Goal: Information Seeking & Learning: Check status

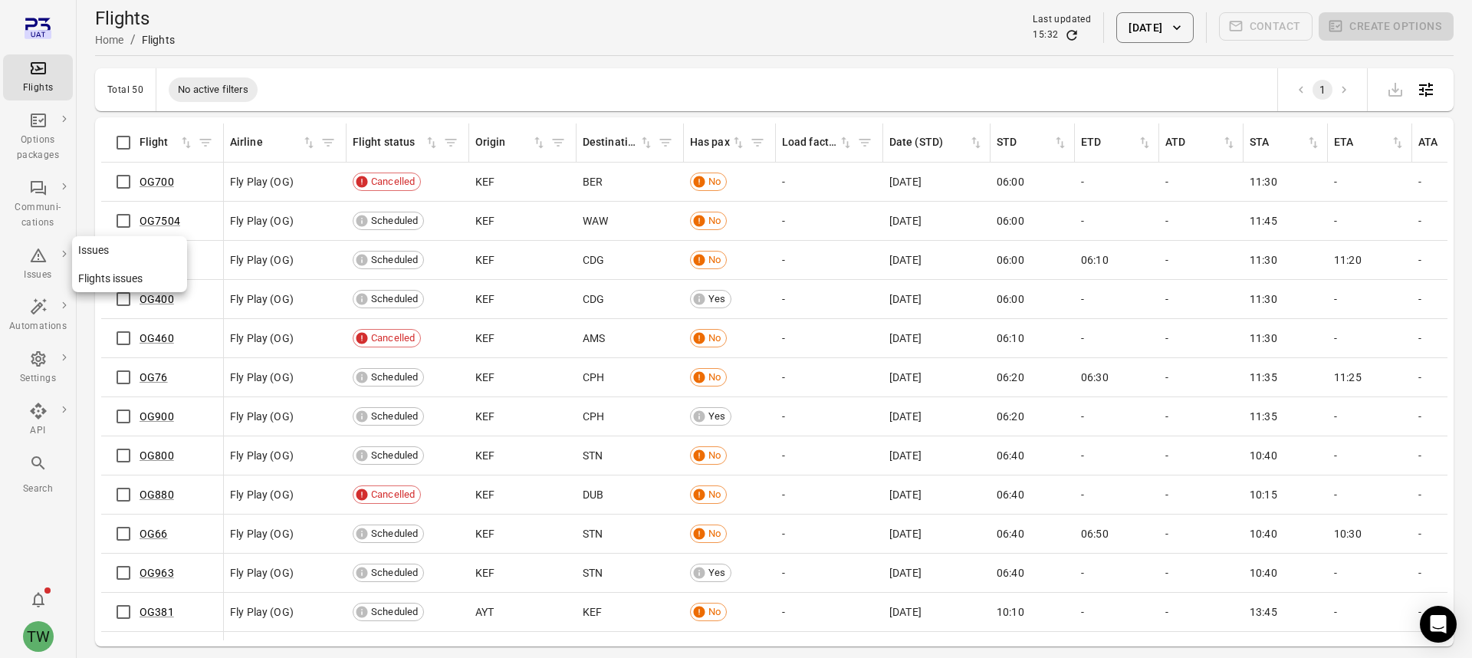
click at [34, 259] on icon "Main navigation" at bounding box center [38, 255] width 18 height 18
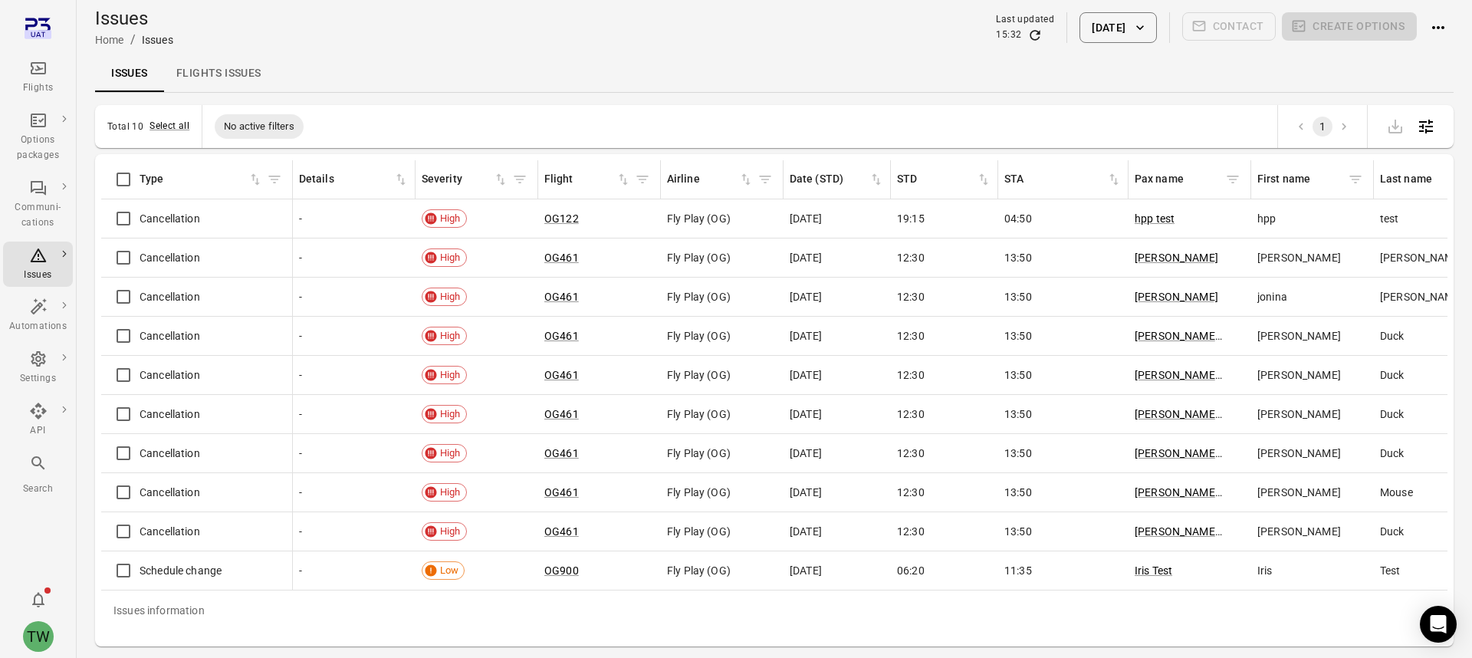
click at [231, 76] on link "Flights issues" at bounding box center [219, 73] width 110 height 37
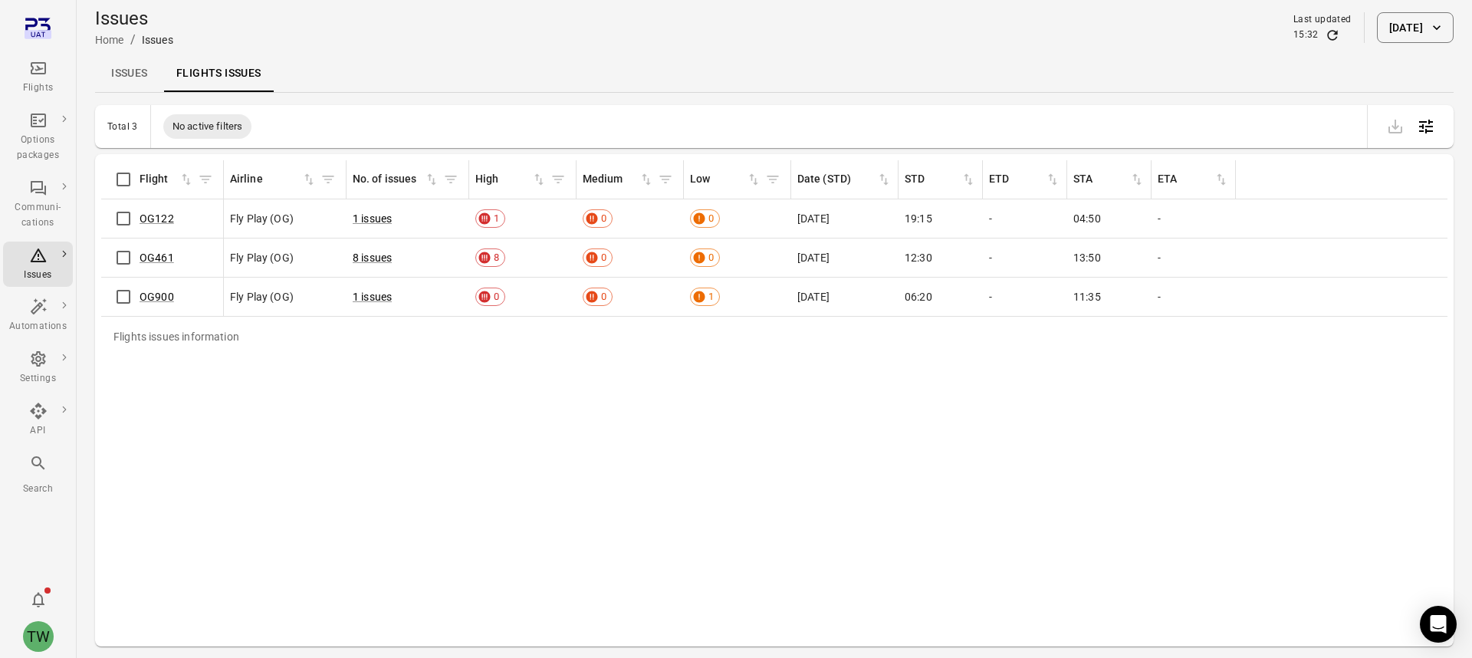
click at [136, 69] on link "Issues" at bounding box center [129, 73] width 69 height 37
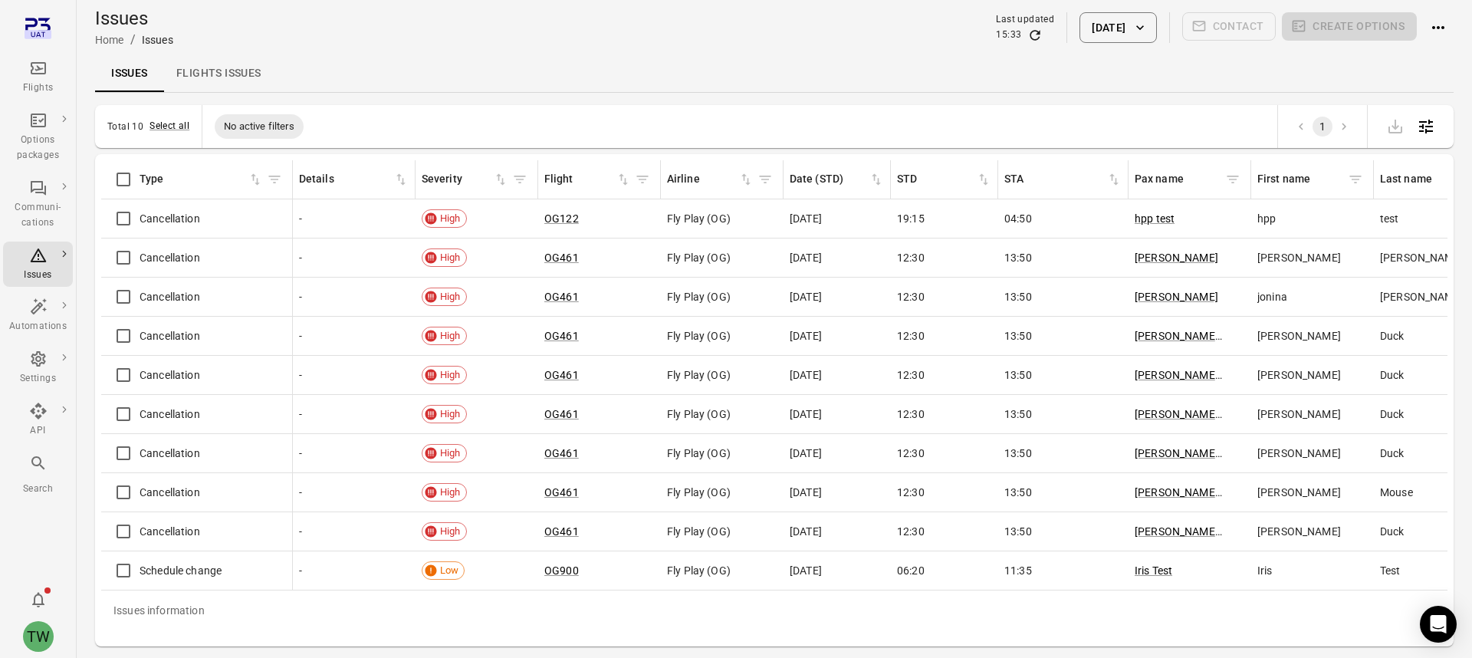
click at [212, 75] on link "Flights issues" at bounding box center [219, 73] width 110 height 37
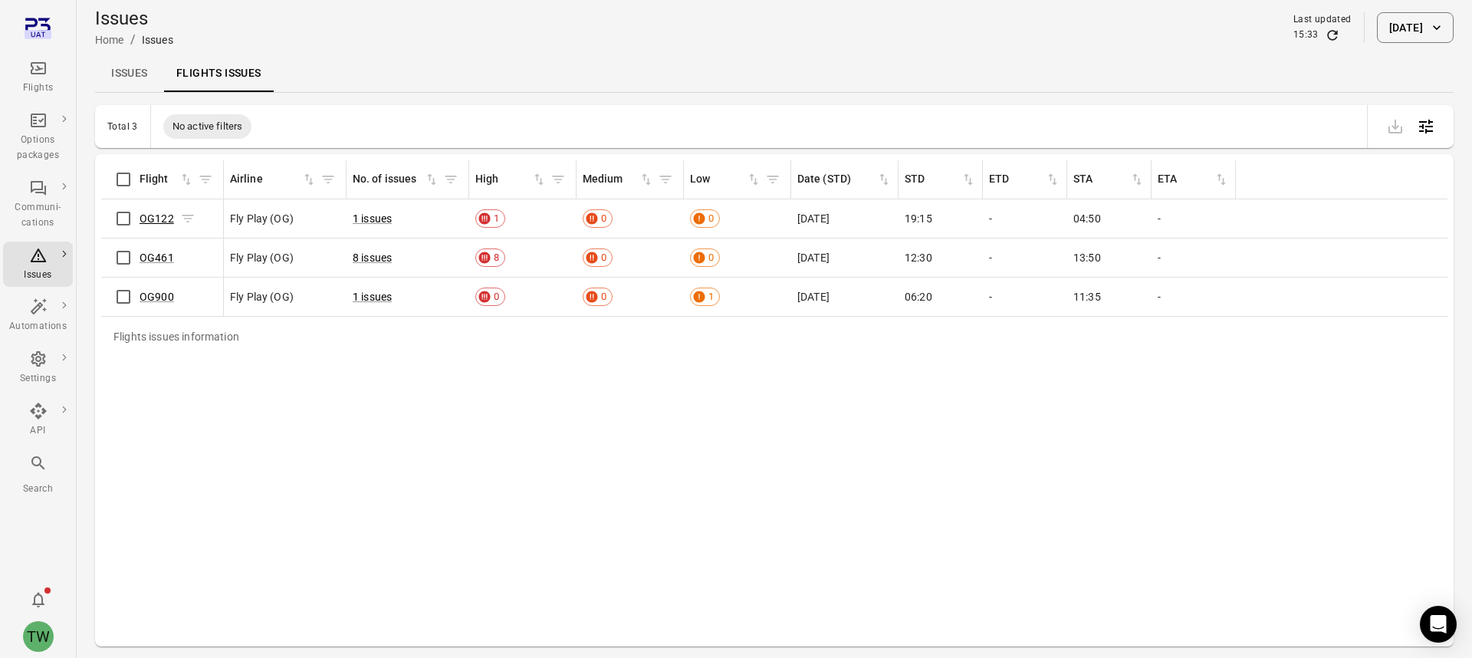
click at [158, 220] on link "OG122" at bounding box center [157, 218] width 34 height 12
click at [384, 219] on link "1 issues" at bounding box center [372, 218] width 39 height 12
click at [494, 215] on span "1" at bounding box center [496, 218] width 16 height 15
click at [41, 75] on icon "Main navigation" at bounding box center [38, 68] width 18 height 18
click at [41, 266] on div "Issues" at bounding box center [37, 264] width 57 height 37
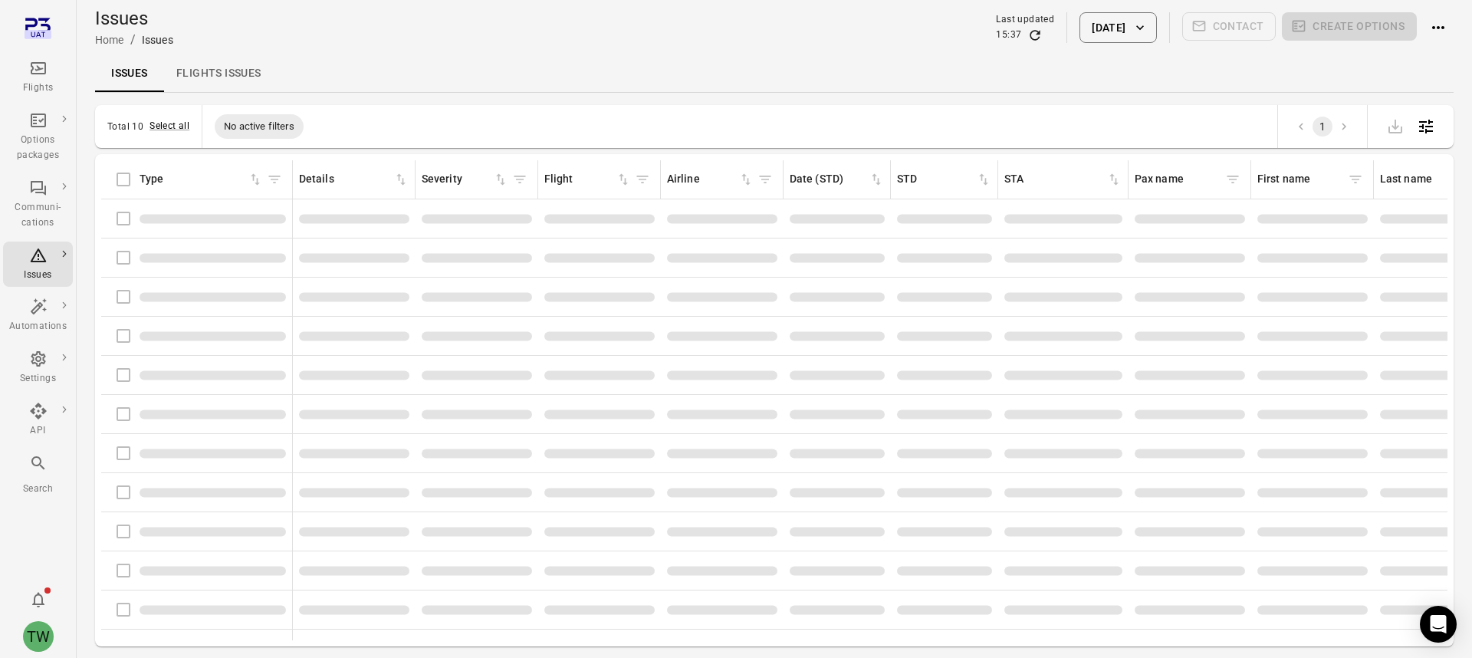
click at [222, 71] on link "Flights issues" at bounding box center [219, 73] width 110 height 37
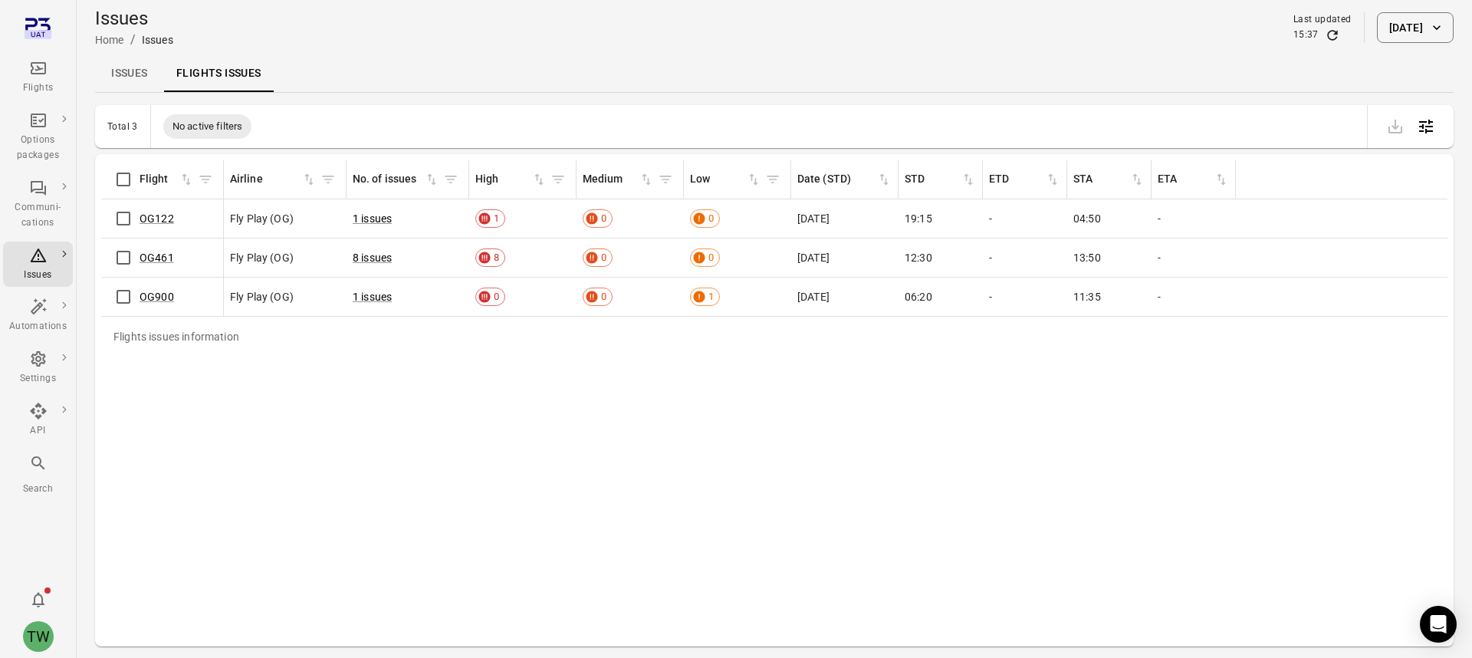
click at [762, 55] on div "Issues Flights issues" at bounding box center [774, 73] width 1358 height 37
click at [140, 77] on link "Issues" at bounding box center [129, 73] width 69 height 37
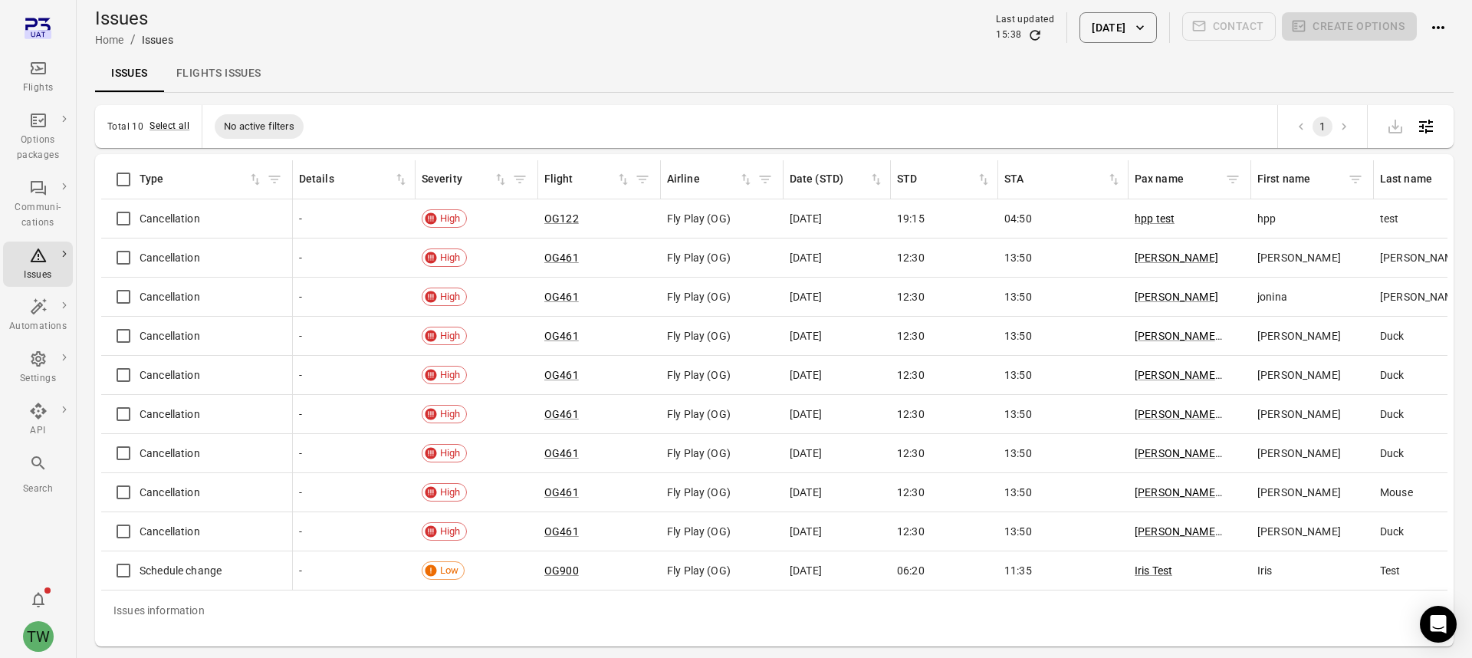
click at [38, 80] on div "Flights" at bounding box center [37, 87] width 57 height 15
click at [241, 68] on link "Flights issues" at bounding box center [219, 73] width 110 height 37
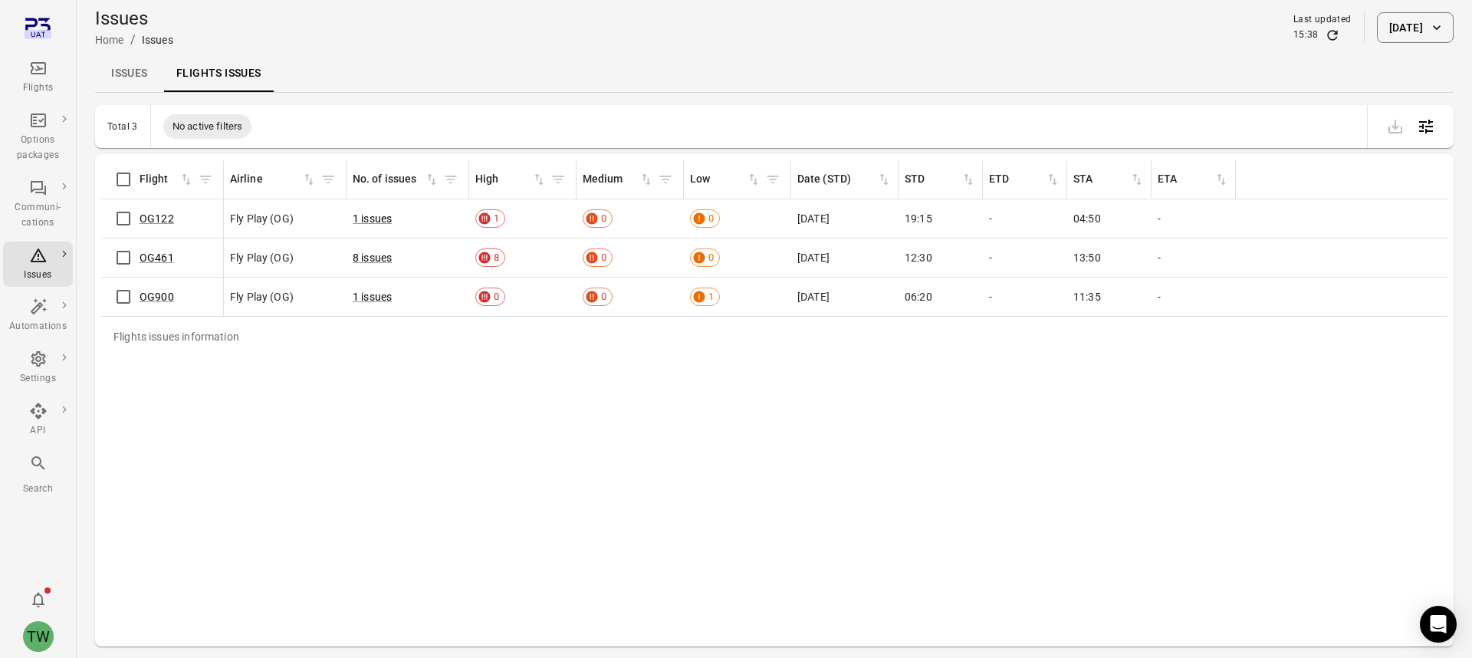
click at [404, 48] on div "Issues Home / Issues Last updated 15:38 [DATE]" at bounding box center [774, 27] width 1358 height 43
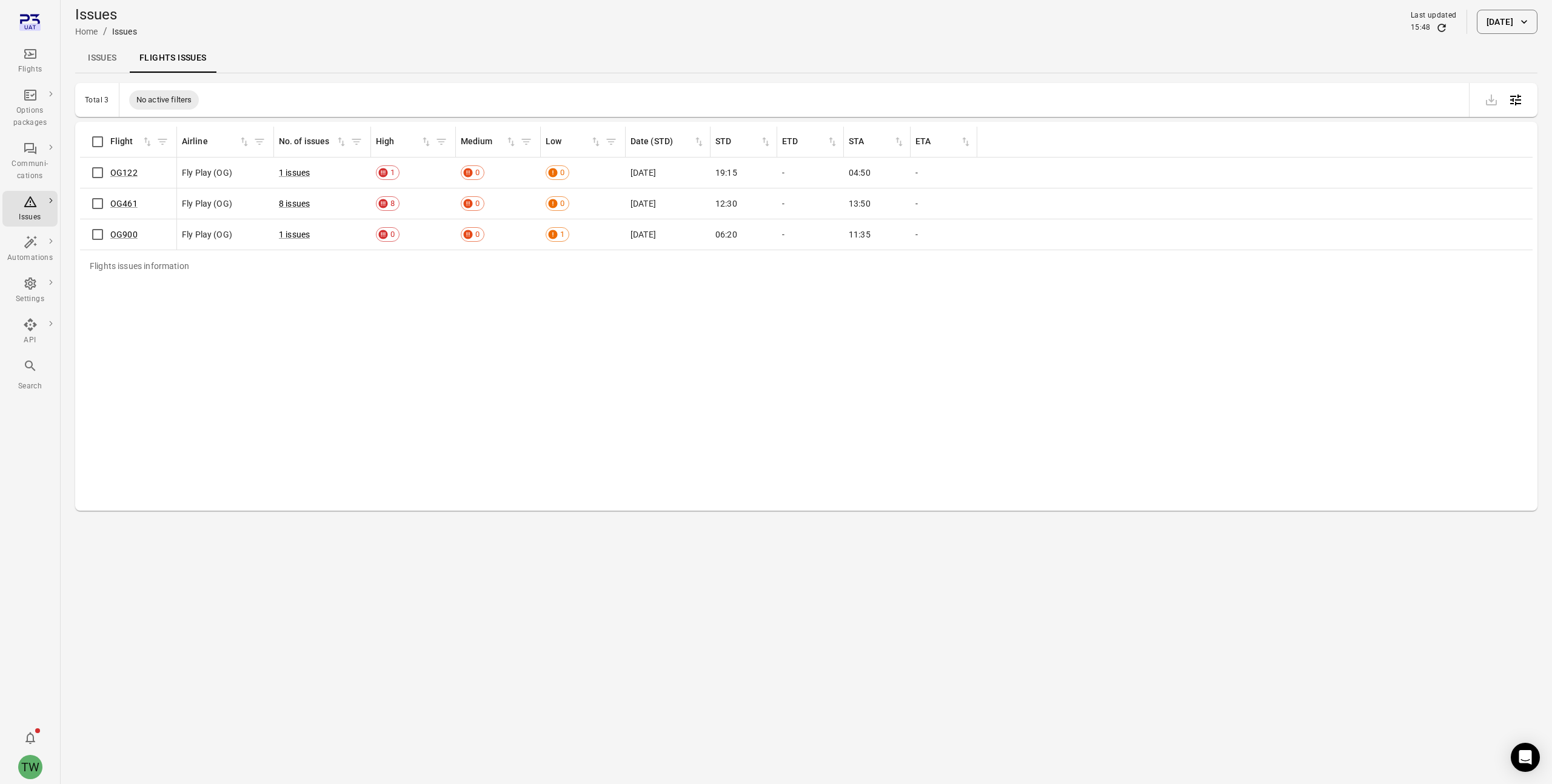
drag, startPoint x: 773, startPoint y: 616, endPoint x: 708, endPoint y: 594, distance: 68.6
click at [773, 519] on main "Issues Home / Issues Last updated 15:48 [DATE] Issues Flights issues Total 3 No…" at bounding box center [806, 392] width 1491 height 784
click at [34, 55] on icon "Main navigation" at bounding box center [30, 54] width 14 height 14
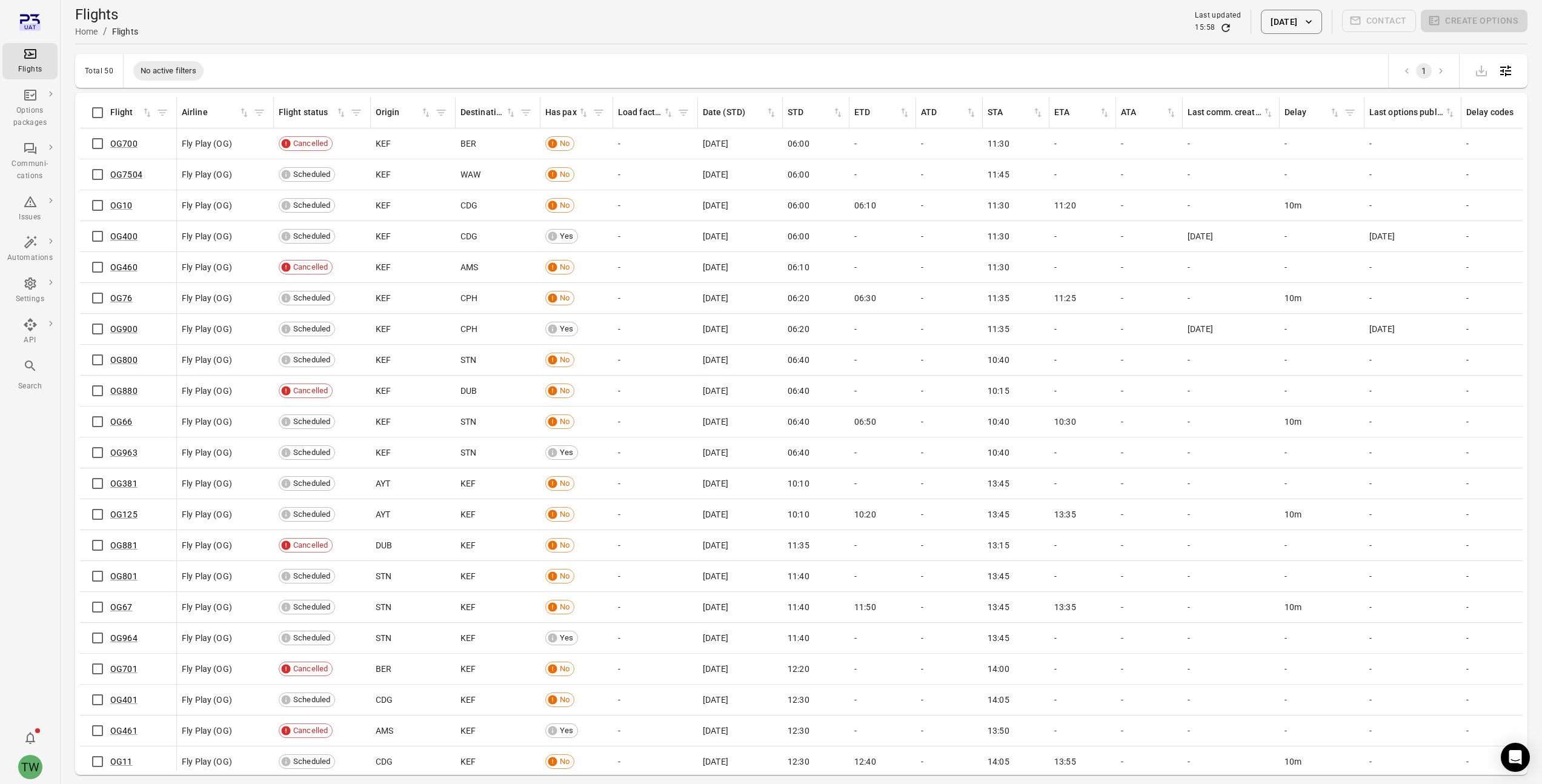
click at [775, 32] on div "Flights Home / Flights Last updated 15:58 [DATE] Contact Create options" at bounding box center [801, 21] width 1453 height 34
